Goal: Task Accomplishment & Management: Manage account settings

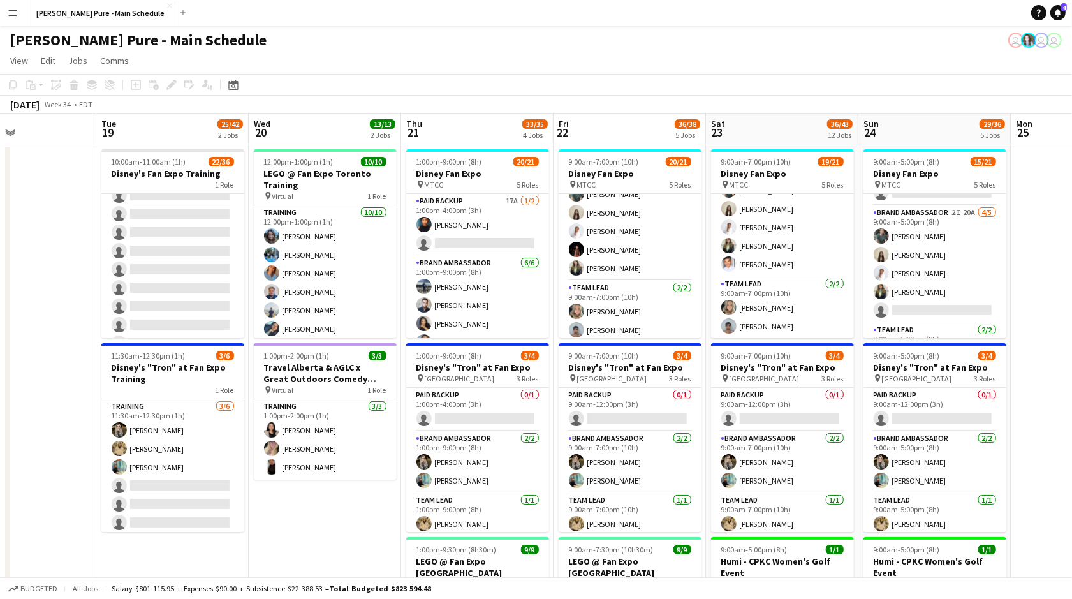
scroll to position [368, 0]
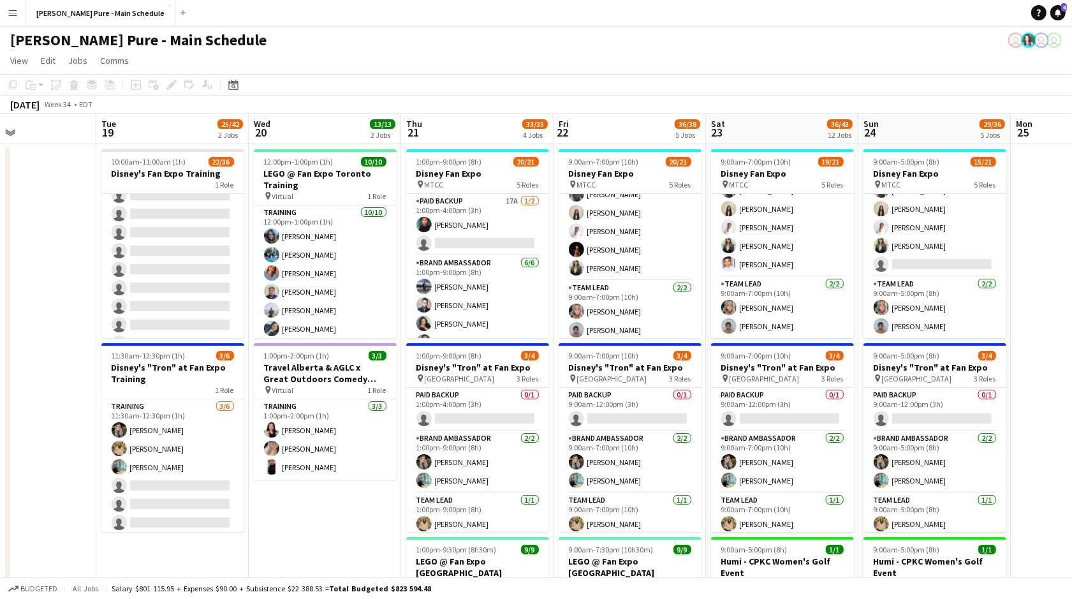
click at [819, 56] on app-page-menu "View Day view expanded Day view collapsed Month view Date picker Jump to today …" at bounding box center [536, 62] width 1072 height 24
click at [380, 41] on div "Simon Pure - Main Schedule user user user" at bounding box center [536, 38] width 1072 height 24
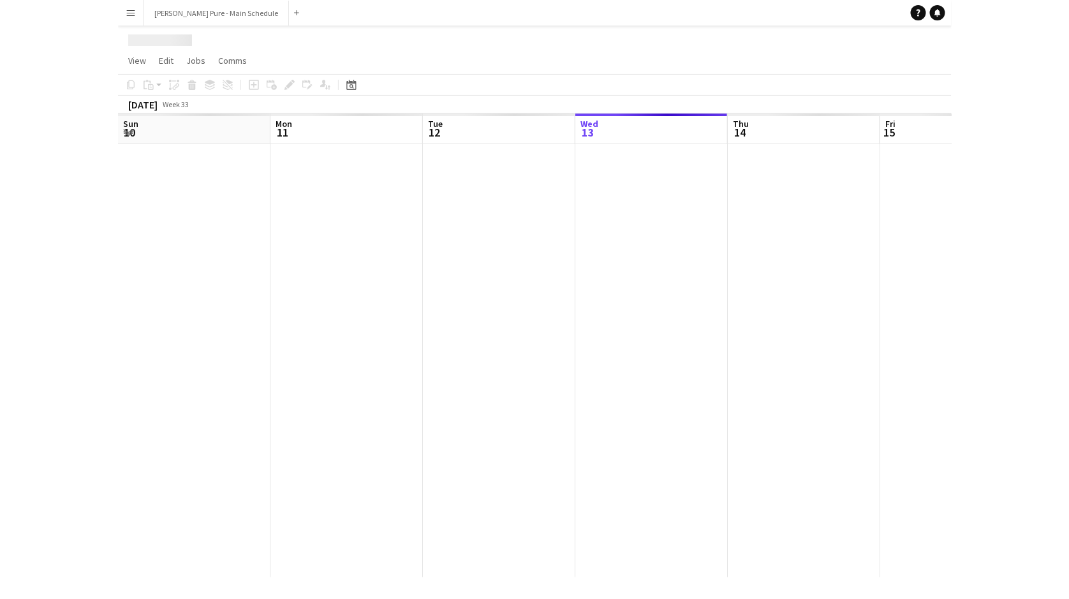
scroll to position [0, 305]
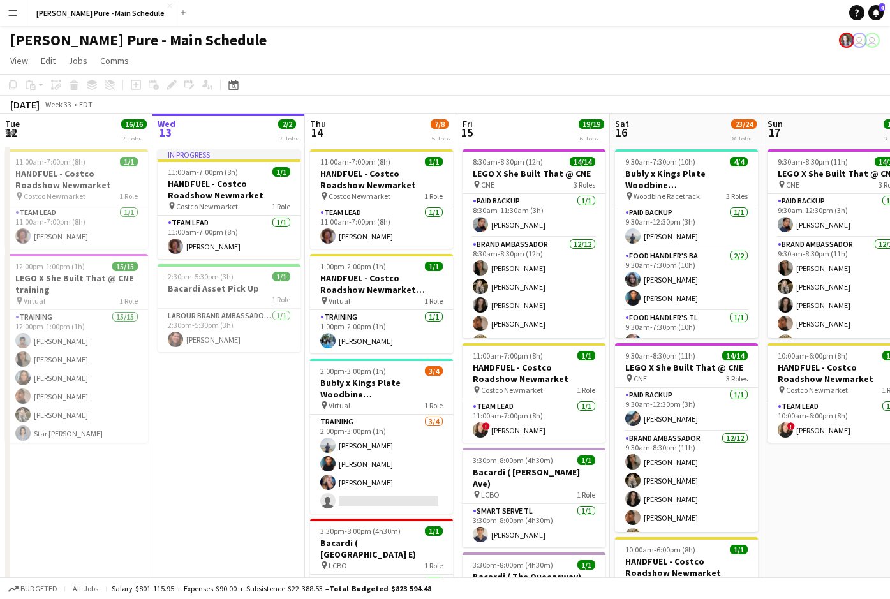
click at [7, 7] on button "Menu" at bounding box center [13, 13] width 26 height 26
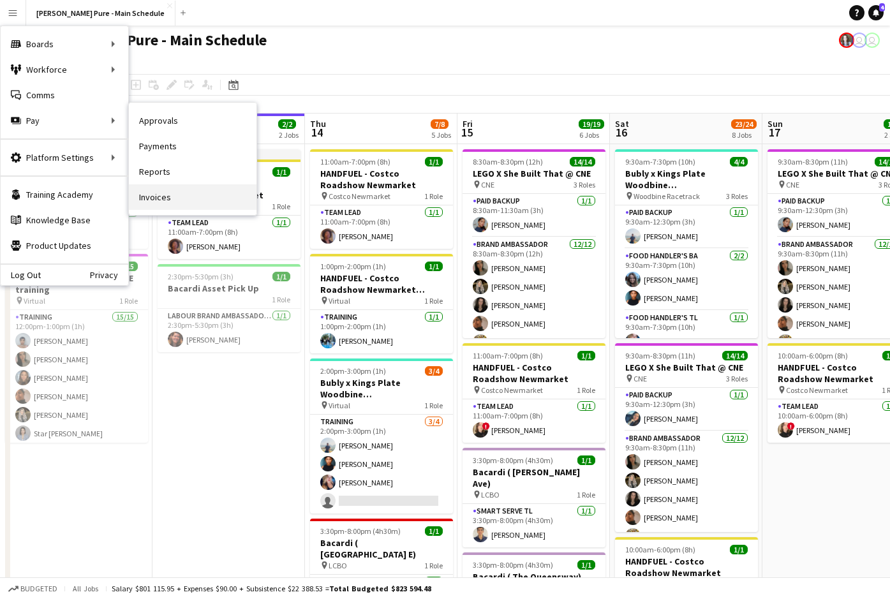
click at [176, 192] on link "Invoices" at bounding box center [193, 197] width 128 height 26
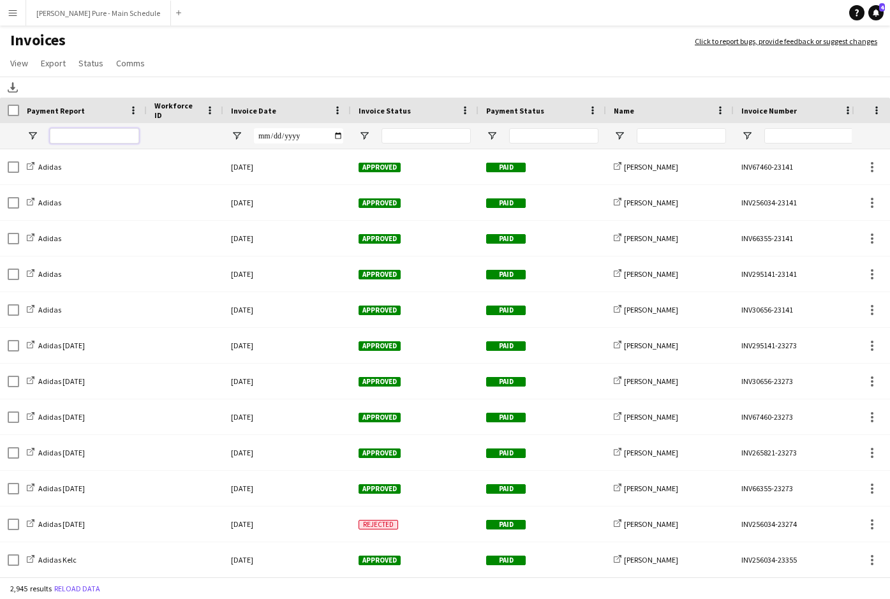
click at [96, 140] on input "Payment Report Filter Input" at bounding box center [94, 135] width 89 height 15
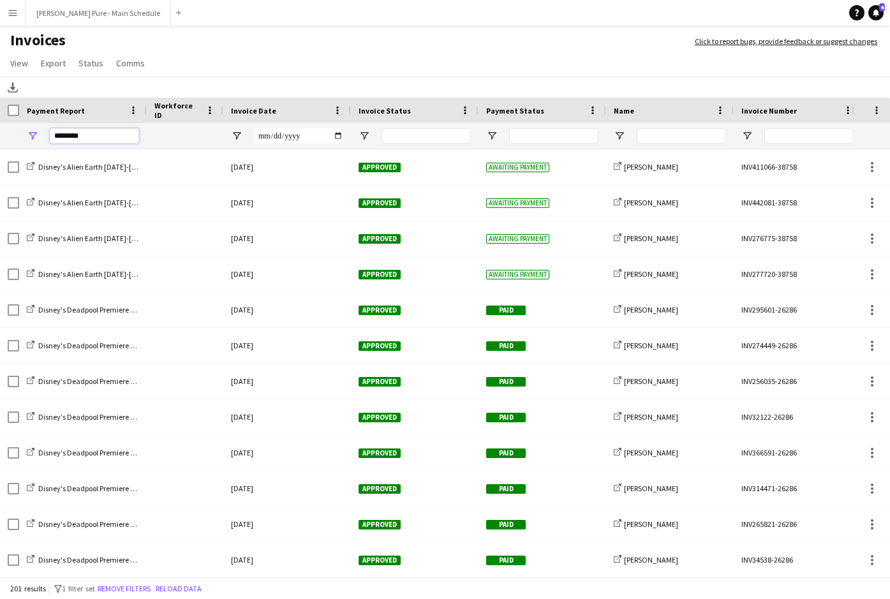
click at [115, 137] on input "********" at bounding box center [94, 135] width 89 height 15
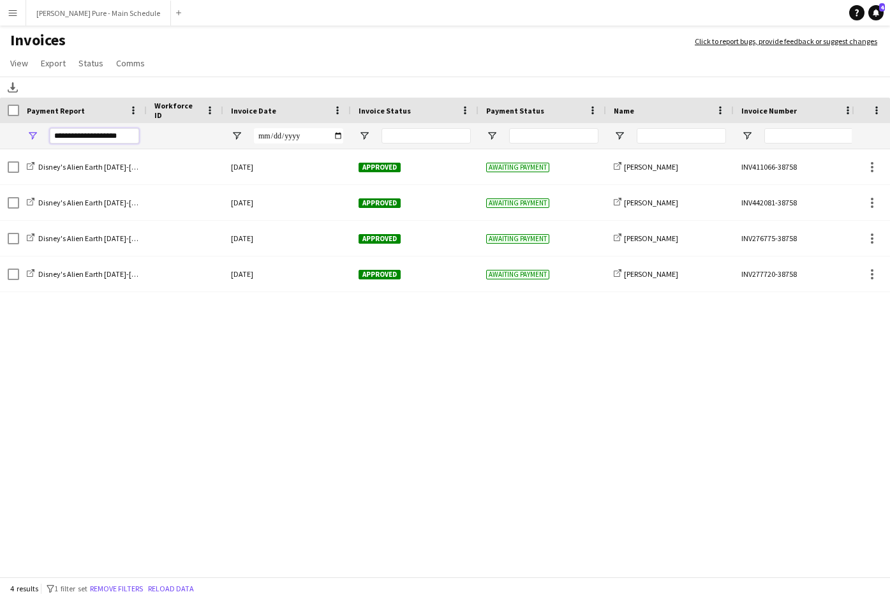
type input "**********"
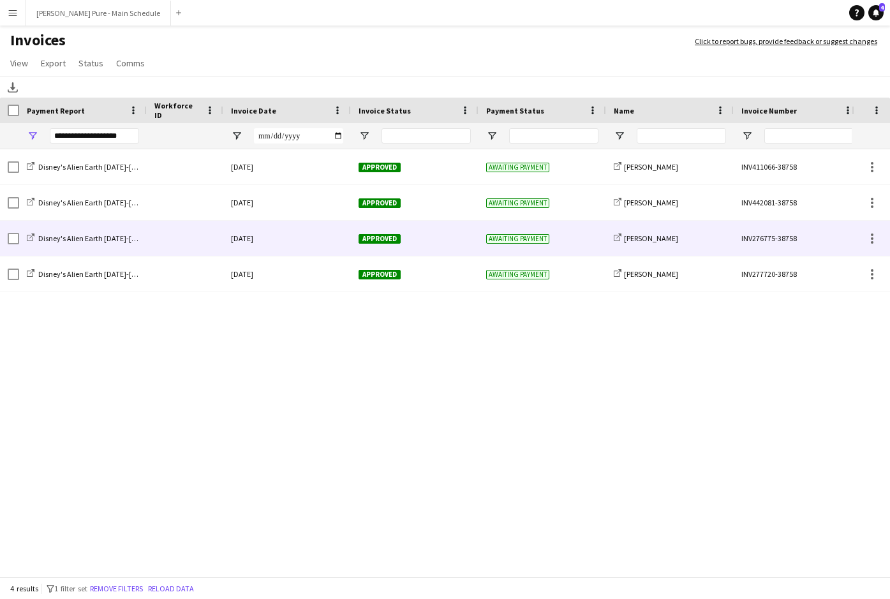
click at [176, 235] on div at bounding box center [185, 238] width 77 height 35
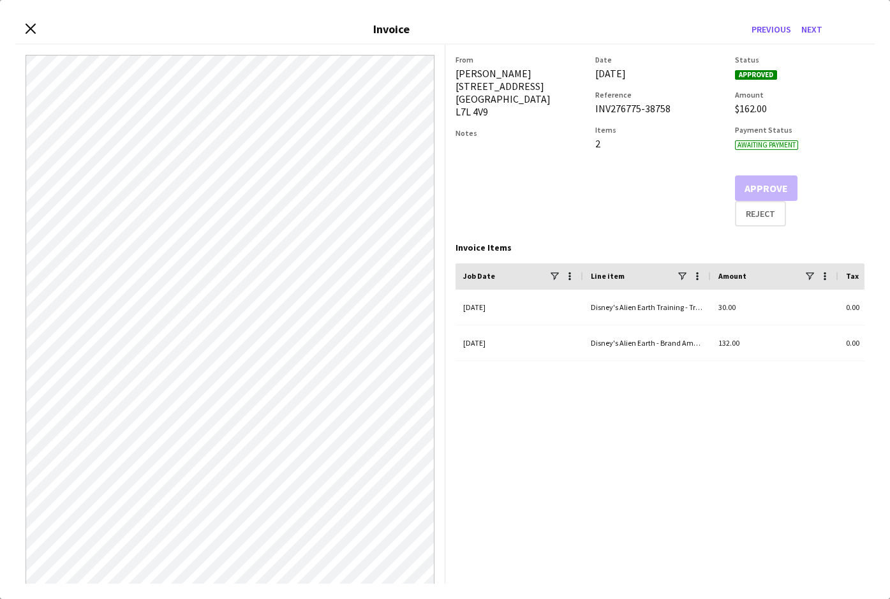
drag, startPoint x: 671, startPoint y: 109, endPoint x: 594, endPoint y: 108, distance: 76.6
click at [594, 108] on div "From Angel III Reyes 238 Euston Road Burlington L7L 4V9 Notes Date 13-August-20…" at bounding box center [661, 141] width 410 height 172
copy div "INV276775-38758"
click at [33, 27] on icon "Close invoice dialog" at bounding box center [30, 28] width 12 height 12
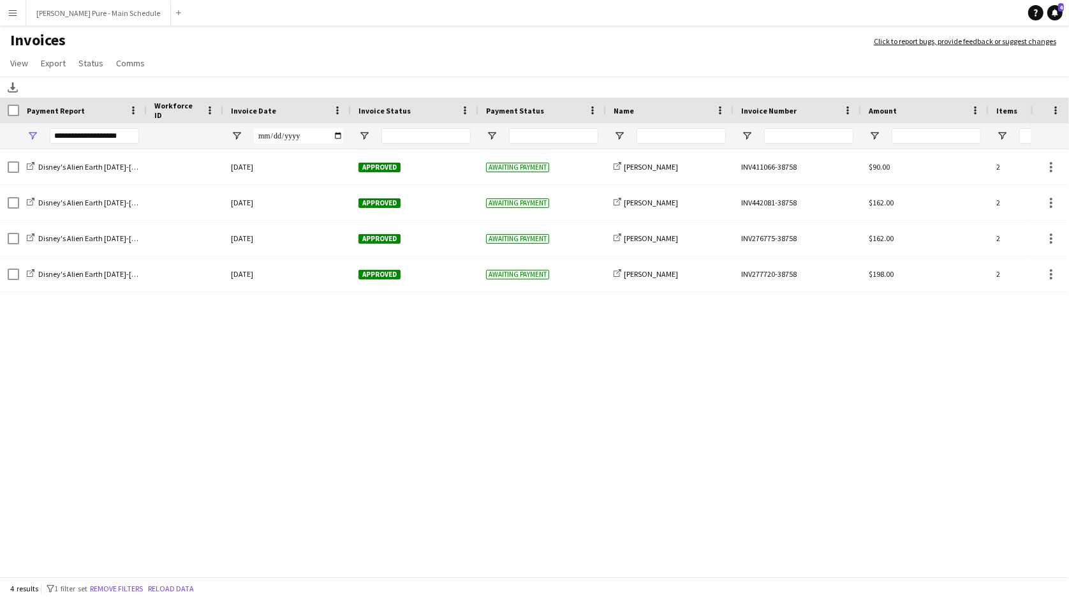
click at [21, 27] on main "Invoices Click to report bugs, provide feedback or suggest changes View Customi…" at bounding box center [534, 305] width 1069 height 559
click at [21, 20] on button "Menu" at bounding box center [13, 13] width 26 height 26
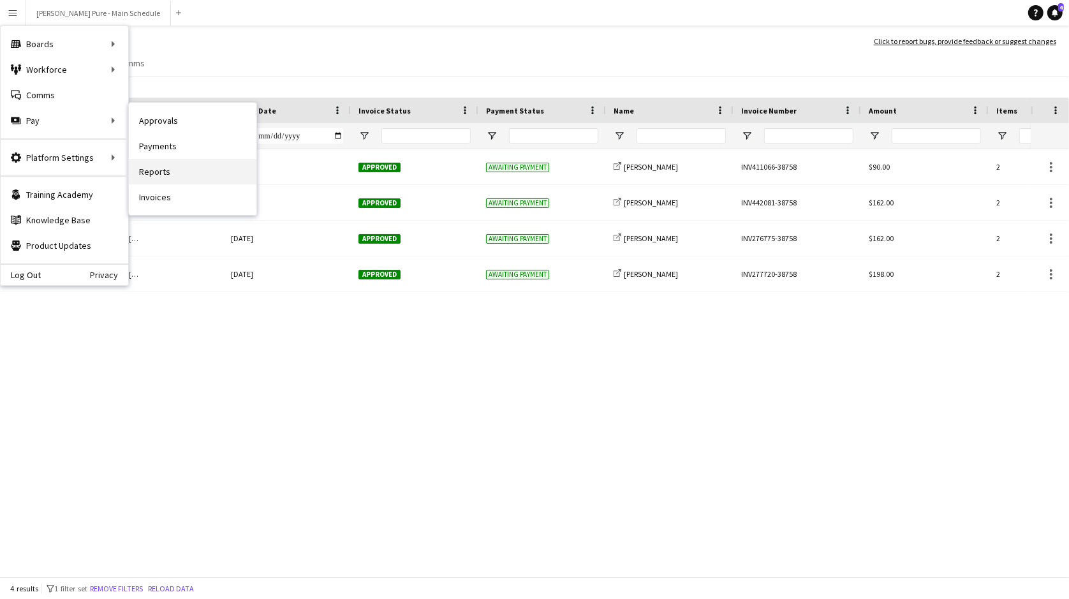
click at [166, 170] on link "Reports" at bounding box center [193, 172] width 128 height 26
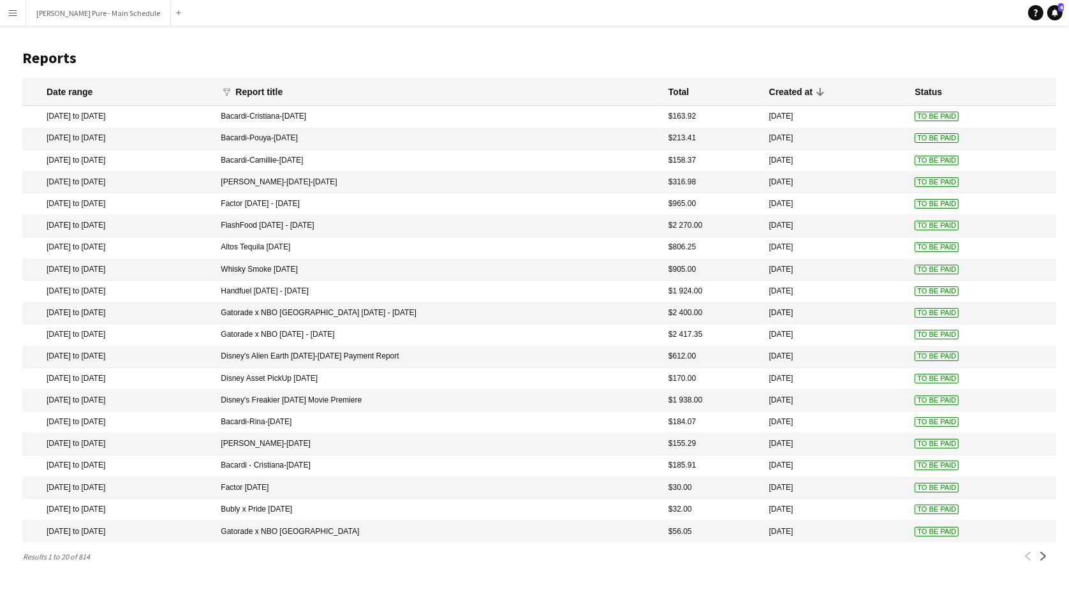
click at [105, 358] on mat-cell "7 Aug 2025 to 9 Aug 2025" at bounding box center [118, 357] width 192 height 22
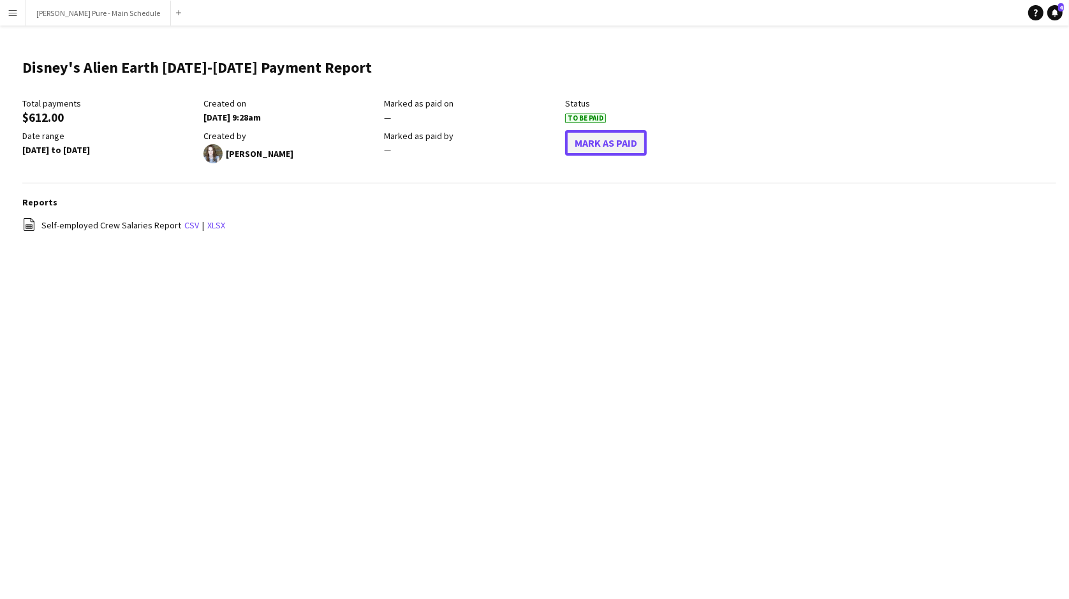
click at [593, 137] on button "Mark As Paid" at bounding box center [606, 143] width 82 height 26
